Goal: Information Seeking & Learning: Learn about a topic

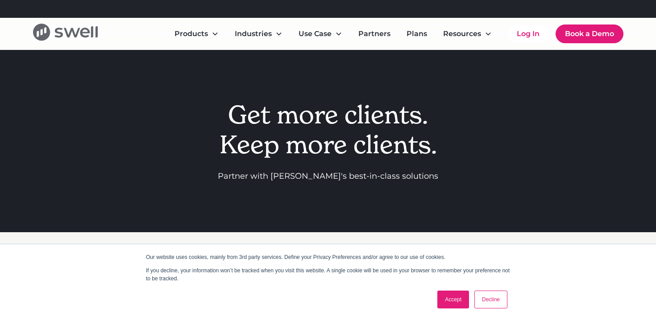
click at [69, 33] on icon "home" at bounding box center [71, 32] width 16 height 9
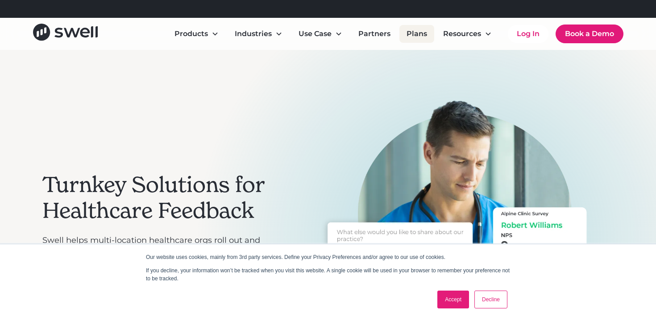
click at [417, 35] on link "Plans" at bounding box center [416, 34] width 35 height 18
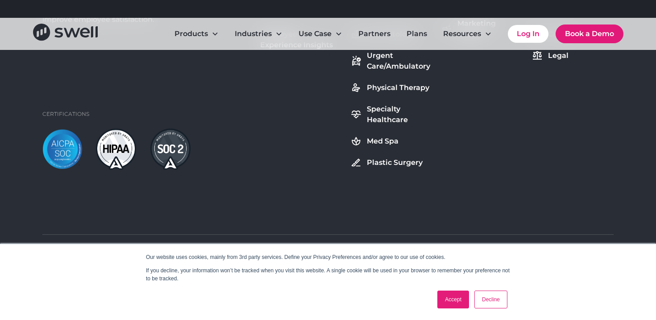
scroll to position [1171, 0]
